Goal: Task Accomplishment & Management: Complete application form

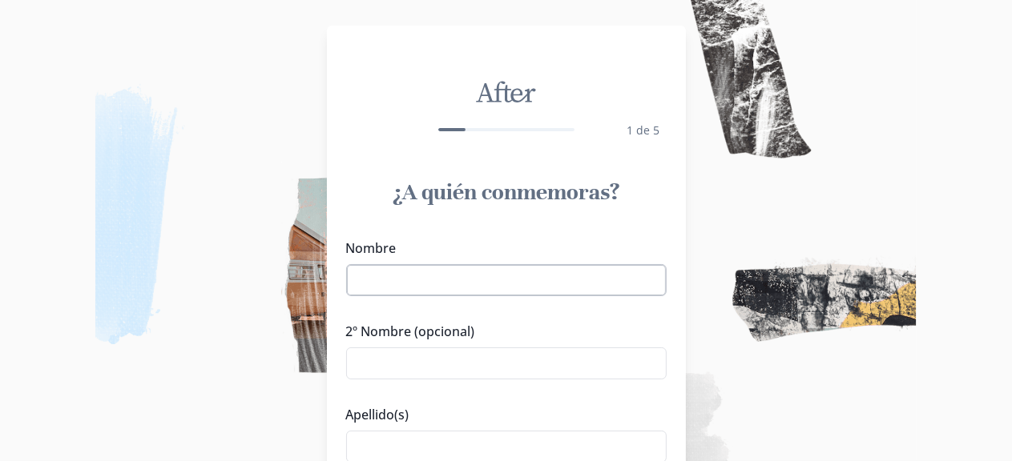
click at [452, 280] on input "Nombre" at bounding box center [506, 280] width 320 height 32
click at [771, 393] on img at bounding box center [506, 230] width 1012 height 461
click at [450, 281] on input "Nombre" at bounding box center [506, 280] width 320 height 32
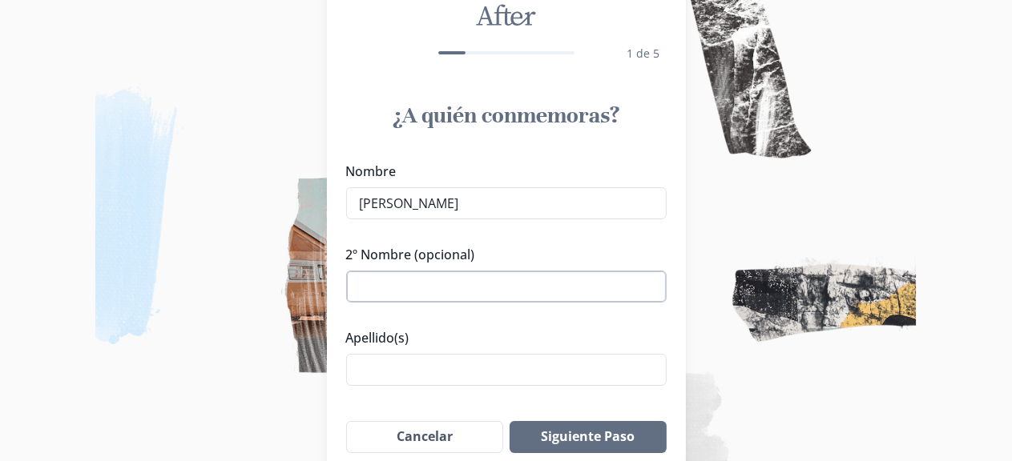
scroll to position [78, 0]
type input "[PERSON_NAME]"
click at [454, 369] on input "Apellido(s)" at bounding box center [506, 369] width 320 height 32
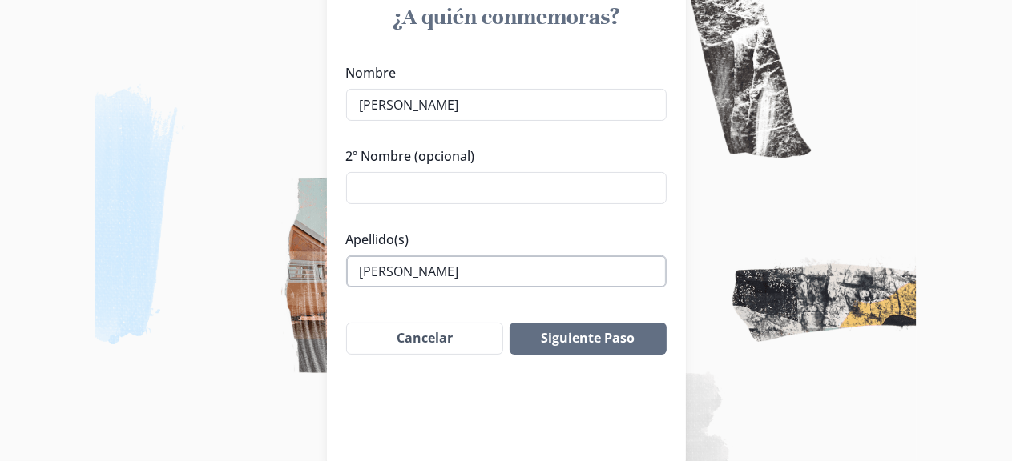
scroll to position [179, 0]
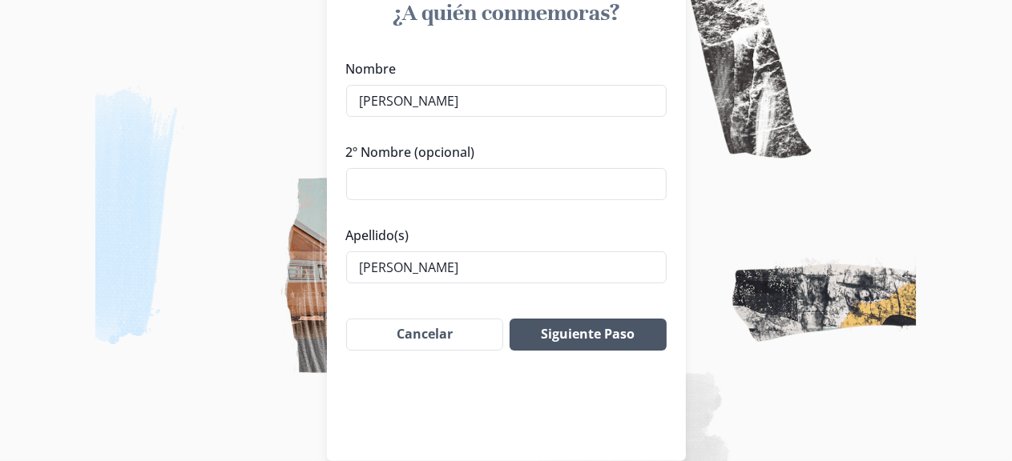
type input "[PERSON_NAME]"
click at [572, 339] on button "Siguiente Paso" at bounding box center [588, 335] width 156 height 32
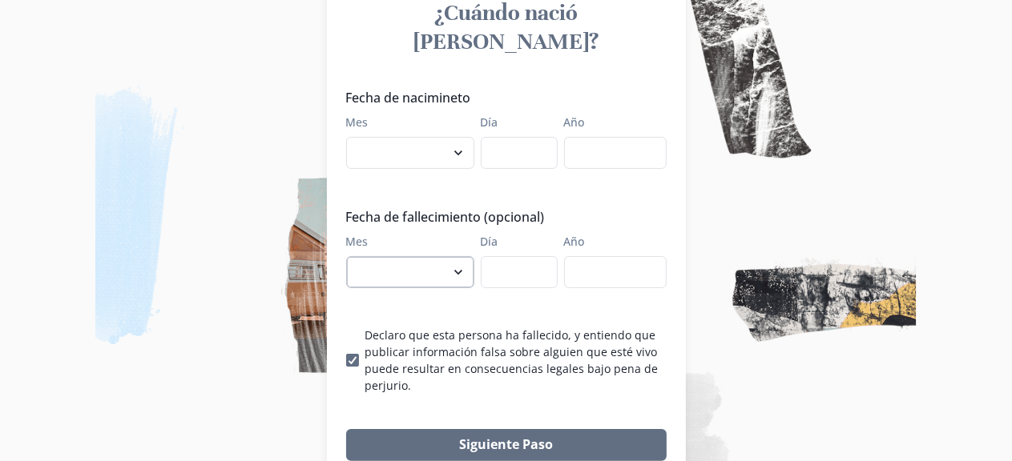
click at [462, 256] on select "enero febrero marzo [PERSON_NAME] [PERSON_NAME] septiembre octubre noviembre di…" at bounding box center [410, 272] width 128 height 32
select select "9"
click at [352, 256] on select "enero febrero marzo [PERSON_NAME] [PERSON_NAME] septiembre octubre noviembre di…" at bounding box center [410, 272] width 128 height 32
click at [506, 256] on input "Día" at bounding box center [519, 272] width 77 height 32
type input "20"
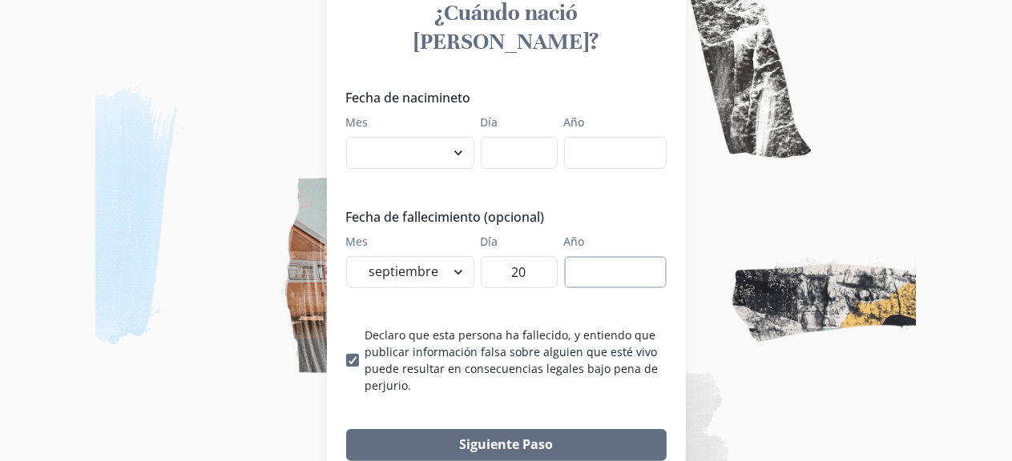
click at [588, 256] on input "Año" at bounding box center [615, 272] width 103 height 32
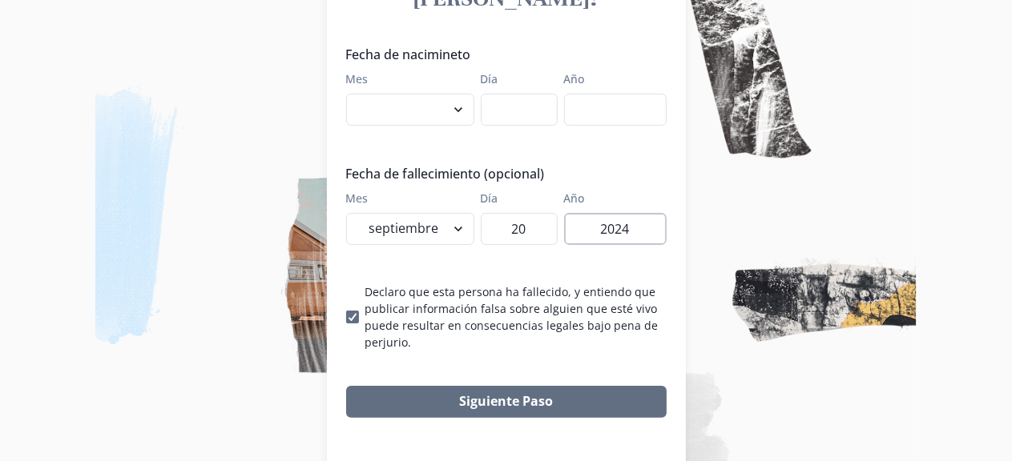
scroll to position [227, 0]
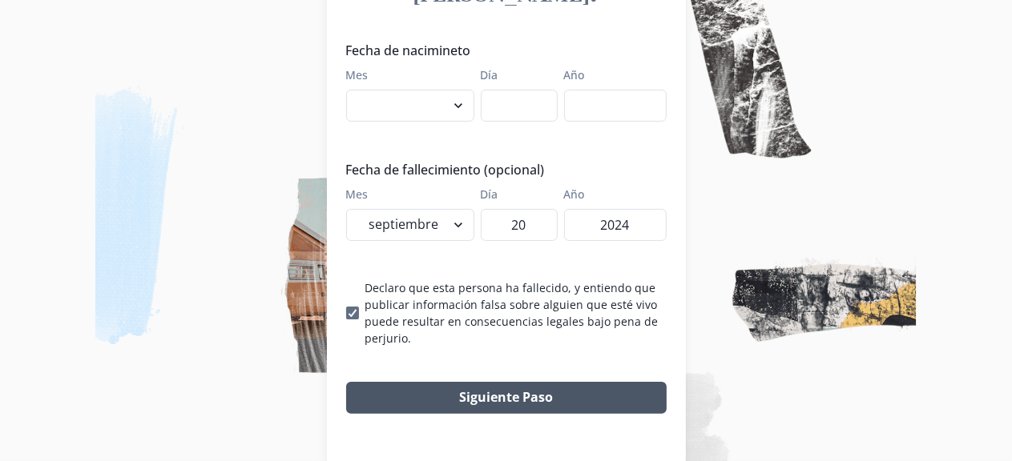
type input "2024"
click at [528, 382] on button "Siguiente Paso" at bounding box center [506, 398] width 320 height 32
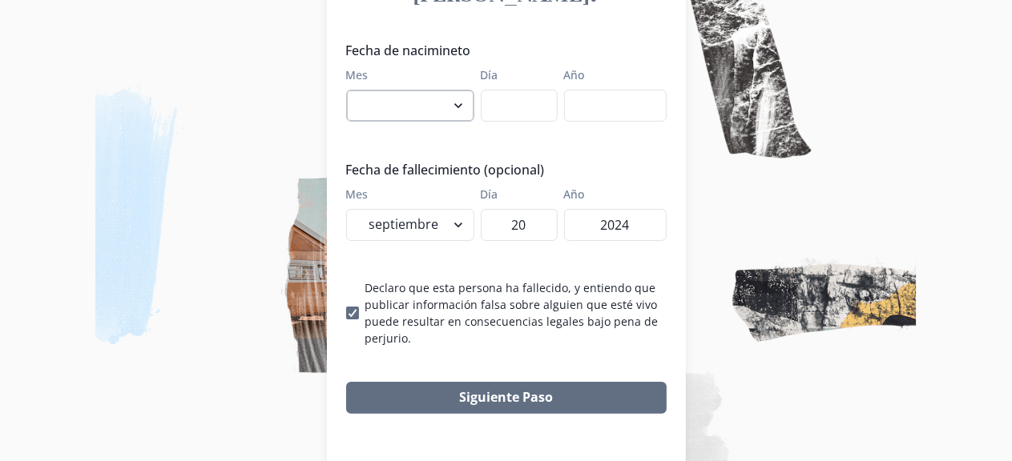
click at [461, 90] on select "enero febrero marzo [PERSON_NAME] [PERSON_NAME] septiembre octubre noviembre di…" at bounding box center [410, 106] width 128 height 32
select select "1"
click at [352, 90] on select "enero febrero marzo [PERSON_NAME] [PERSON_NAME] septiembre octubre noviembre di…" at bounding box center [410, 106] width 128 height 32
click at [529, 90] on input "Día" at bounding box center [519, 106] width 77 height 32
type input "2"
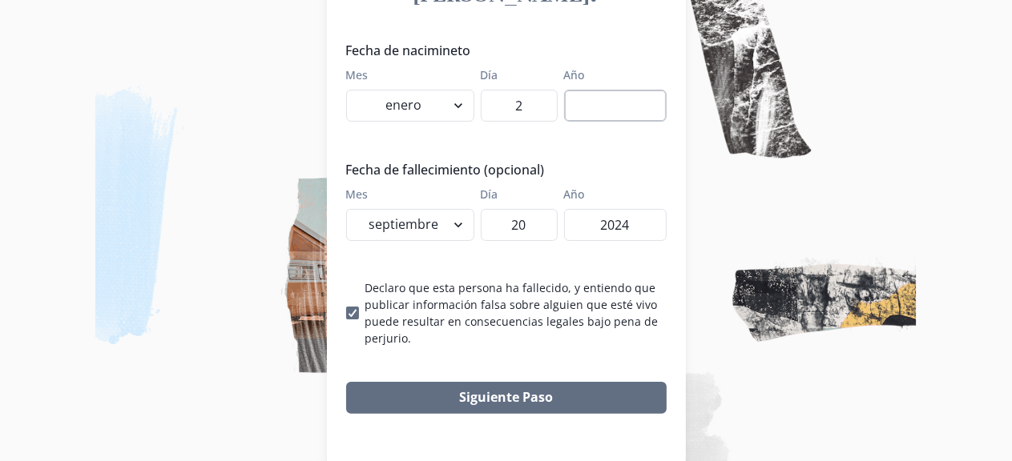
click at [588, 90] on input "Año" at bounding box center [615, 106] width 103 height 32
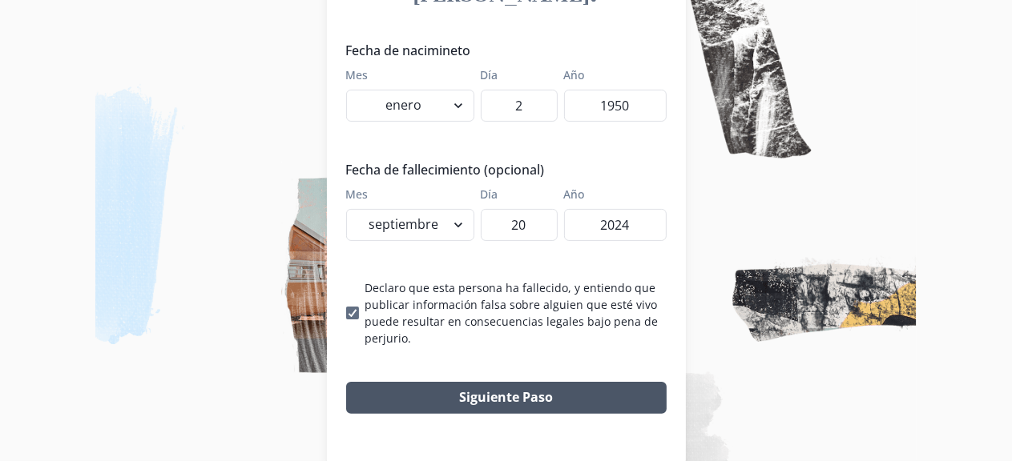
type input "1950"
click at [561, 382] on button "Siguiente Paso" at bounding box center [506, 398] width 320 height 32
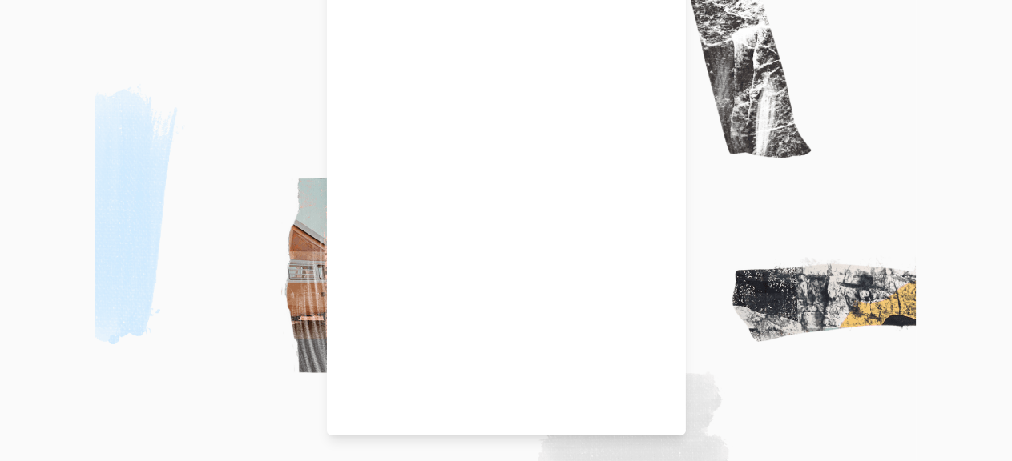
scroll to position [204, 0]
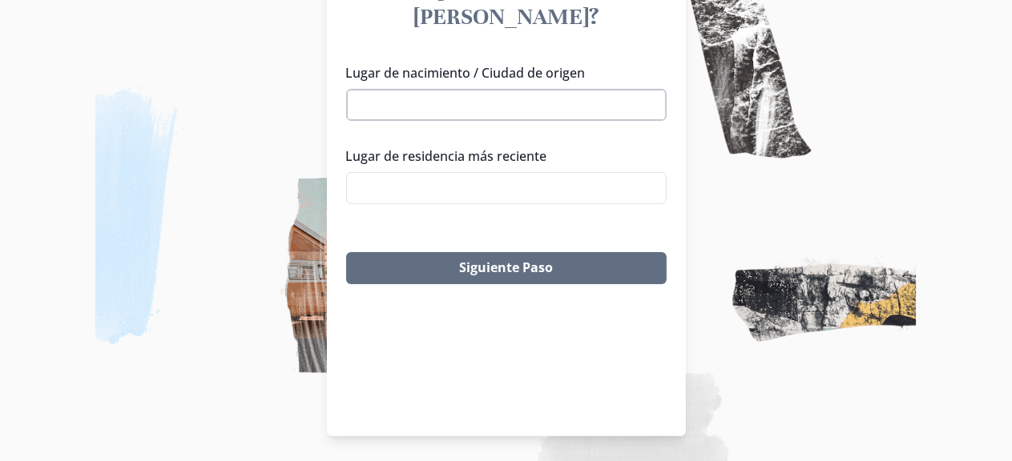
click at [523, 89] on input "Lugar de nacimiento / Ciudad de origen" at bounding box center [506, 105] width 320 height 32
click at [513, 104] on li "Mazatlán, Sin., [GEOGRAPHIC_DATA]" at bounding box center [512, 106] width 317 height 26
type input "Mazatlán, Sin., [GEOGRAPHIC_DATA]"
click at [497, 172] on input "Lugar de residencia más reciente" at bounding box center [506, 188] width 320 height 32
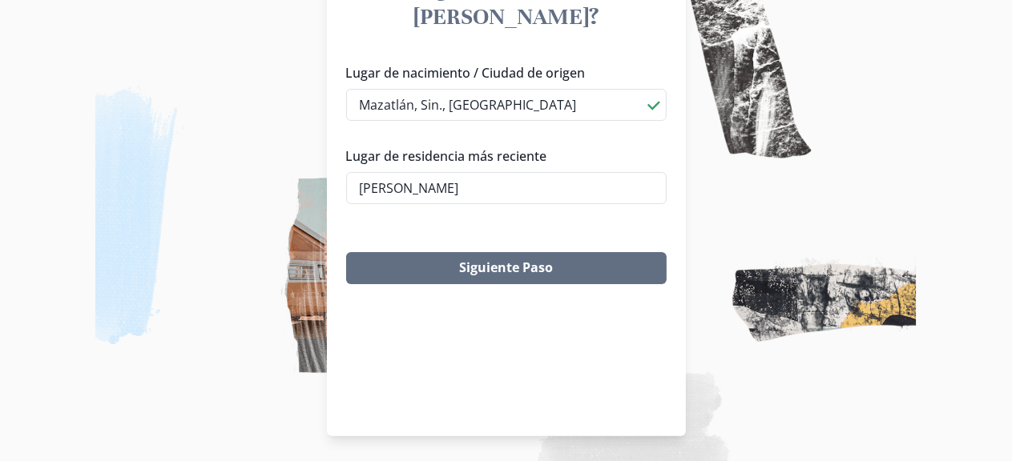
click at [472, 192] on li "Mazatlán, Sin., [GEOGRAPHIC_DATA]" at bounding box center [513, 188] width 310 height 25
type input "Mazatlán, Sin., [GEOGRAPHIC_DATA]"
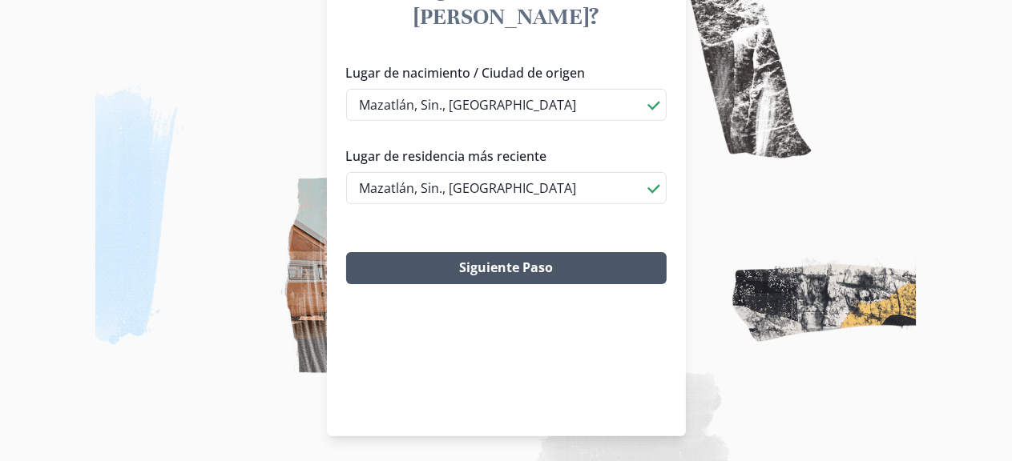
click at [466, 252] on button "Siguiente Paso" at bounding box center [506, 268] width 320 height 32
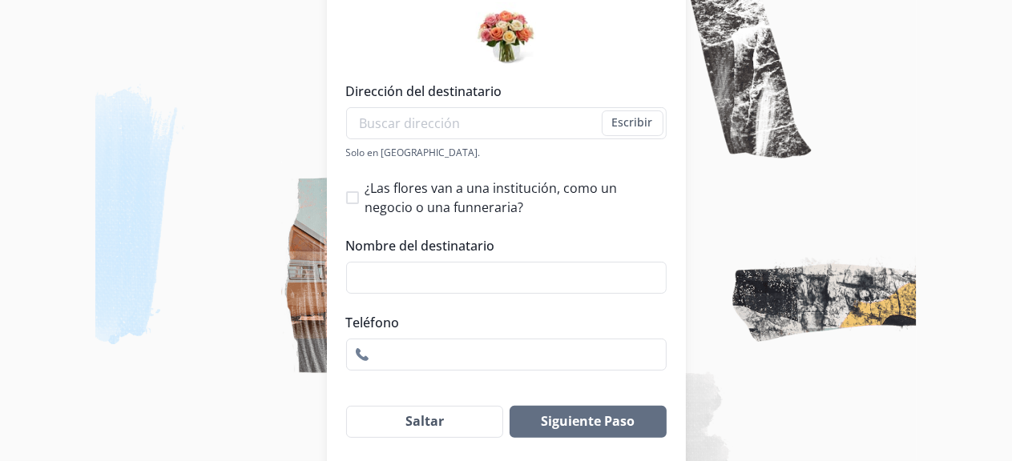
scroll to position [263, 0]
